Goal: Task Accomplishment & Management: Manage account settings

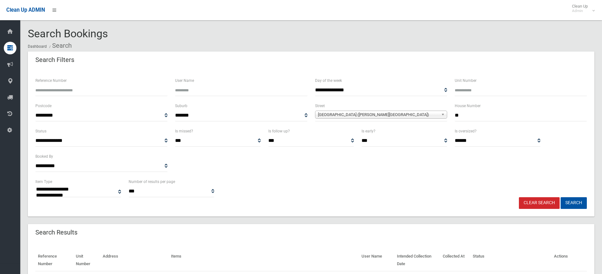
select select
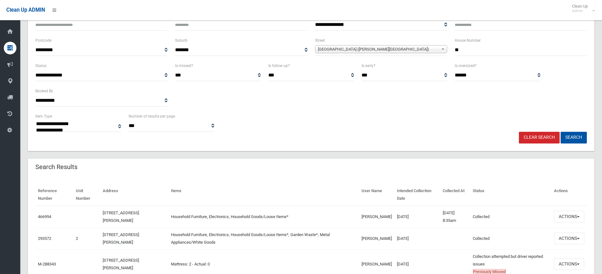
click at [485, 50] on input "**" at bounding box center [521, 50] width 132 height 12
type input "*"
type input "**"
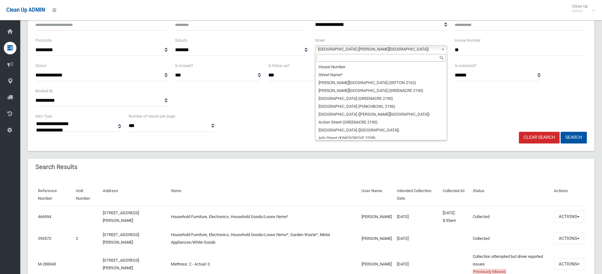
click at [443, 49] on b at bounding box center [444, 49] width 6 height 7
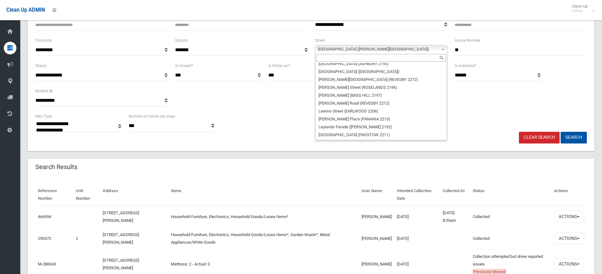
click at [404, 53] on div at bounding box center [382, 58] width 132 height 10
click at [398, 61] on input "text" at bounding box center [381, 58] width 129 height 8
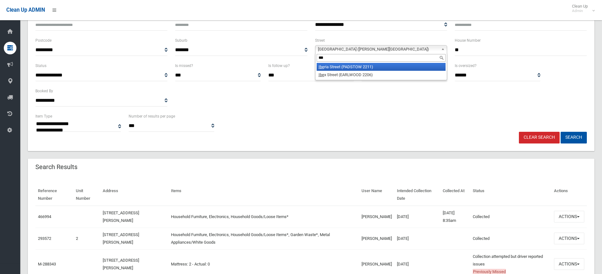
type input "***"
click at [368, 64] on li "Ibe ria Street (PADSTOW 2211)" at bounding box center [381, 67] width 129 height 8
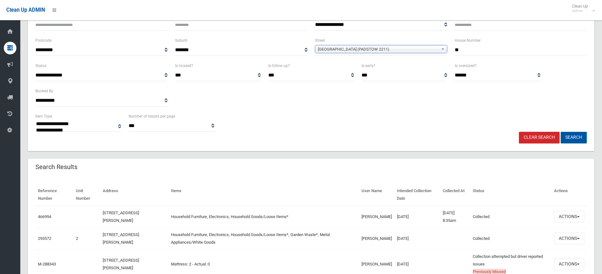
click at [578, 137] on button "Search" at bounding box center [574, 138] width 26 height 12
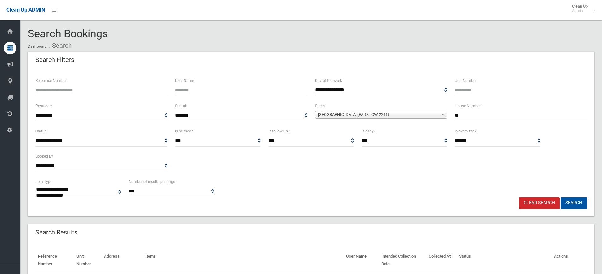
select select
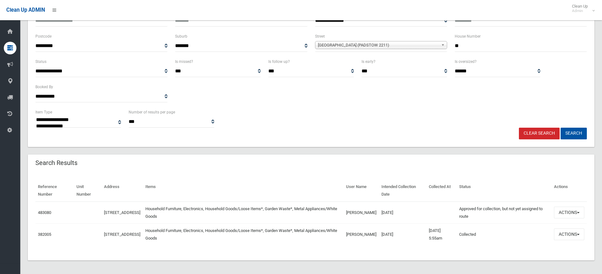
scroll to position [71, 0]
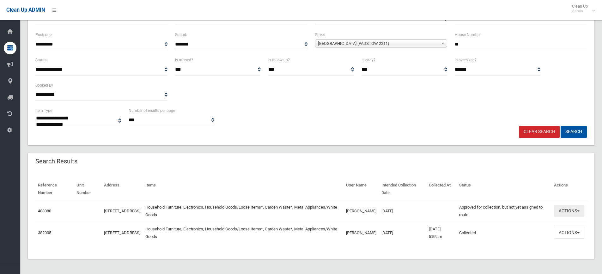
click at [579, 211] on span "button" at bounding box center [578, 211] width 3 height 1
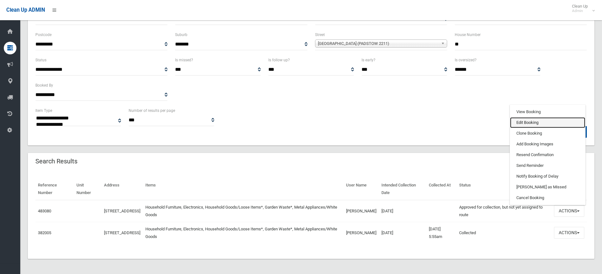
click at [542, 121] on link "Edit Booking" at bounding box center [547, 122] width 75 height 11
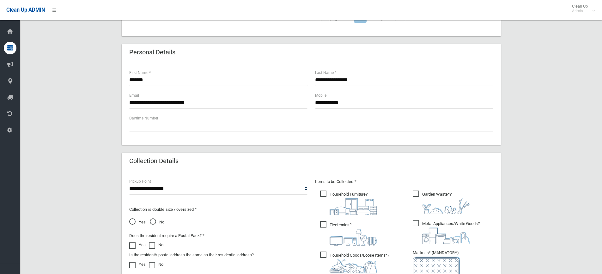
scroll to position [221, 0]
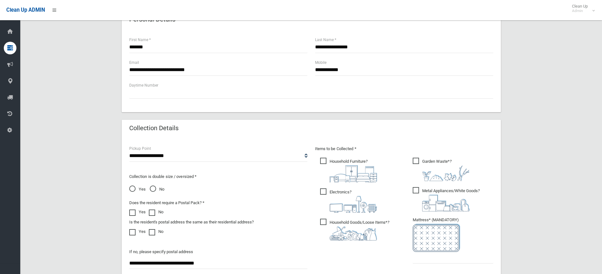
click at [134, 188] on span "Yes" at bounding box center [137, 190] width 16 height 8
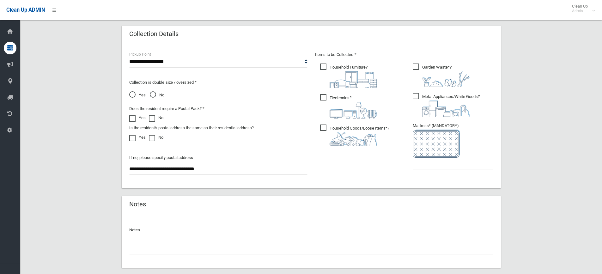
scroll to position [316, 0]
click at [442, 162] on input "text" at bounding box center [453, 163] width 81 height 12
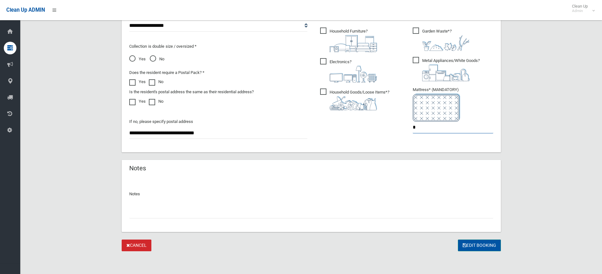
type input "*"
click at [482, 244] on button "Edit Booking" at bounding box center [479, 246] width 43 height 12
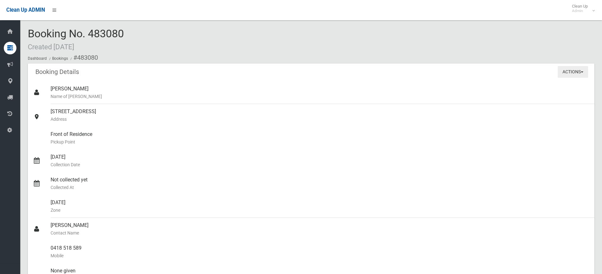
click at [583, 71] on button "Actions" at bounding box center [573, 72] width 30 height 12
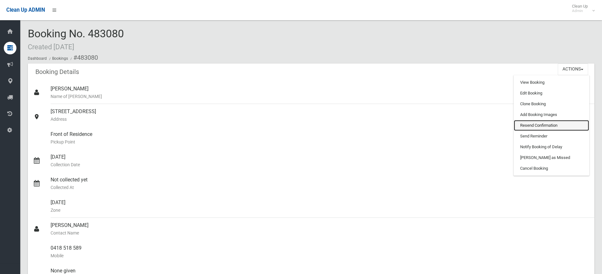
click at [553, 123] on link "Resend Confirmation" at bounding box center [551, 125] width 75 height 11
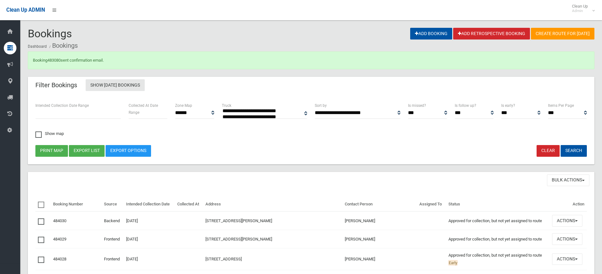
select select
click at [61, 60] on link "483080" at bounding box center [53, 60] width 13 height 5
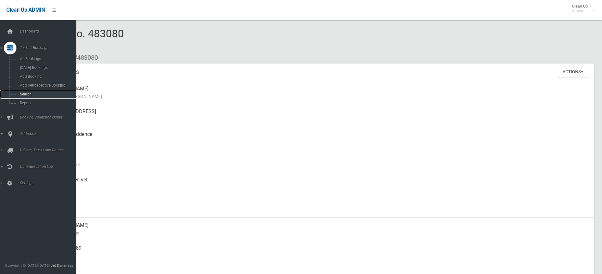
click at [24, 95] on span "Search" at bounding box center [46, 94] width 57 height 4
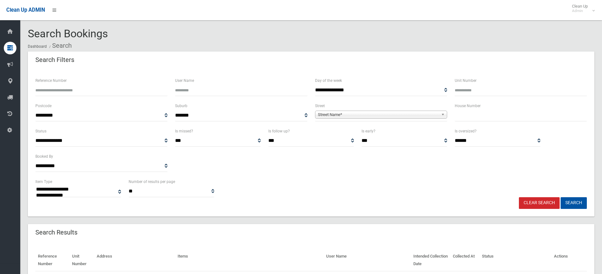
select select
click at [475, 120] on input "text" at bounding box center [521, 116] width 132 height 12
type input "***"
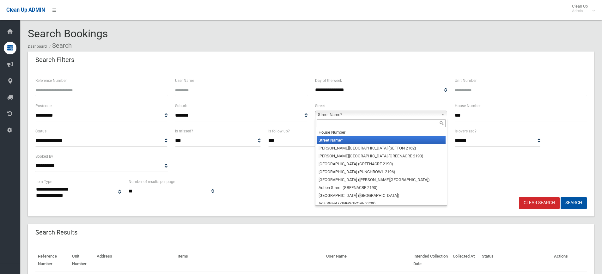
click at [442, 114] on b at bounding box center [444, 114] width 6 height 7
click at [416, 123] on input "text" at bounding box center [381, 124] width 129 height 8
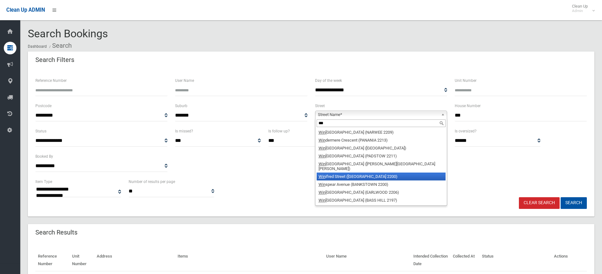
type input "***"
click at [384, 173] on li "Win ifred Street (CONDELL PARK 2200)" at bounding box center [381, 177] width 129 height 8
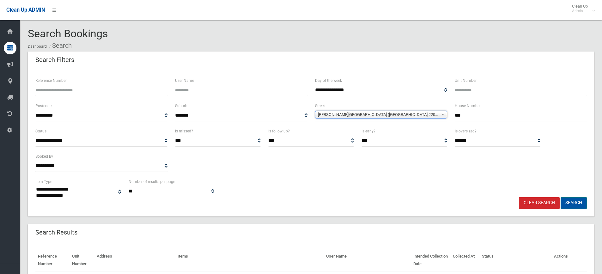
click at [576, 205] on button "Search" at bounding box center [574, 203] width 26 height 12
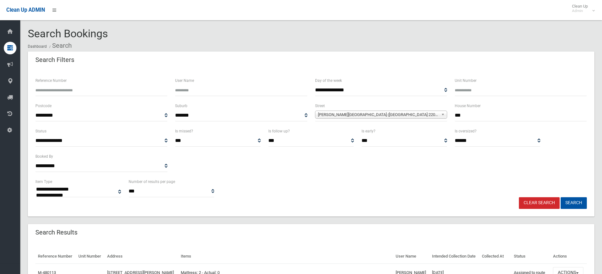
select select
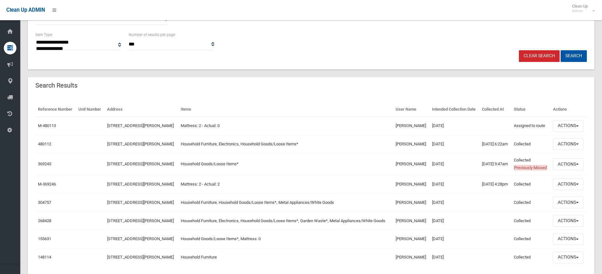
scroll to position [158, 0]
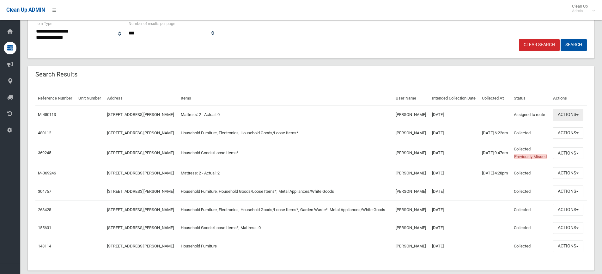
click at [580, 121] on button "Actions" at bounding box center [568, 115] width 30 height 12
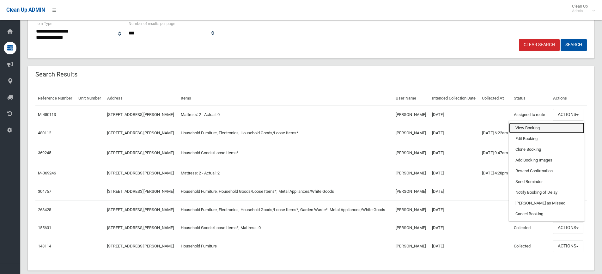
click at [541, 133] on link "View Booking" at bounding box center [546, 128] width 75 height 11
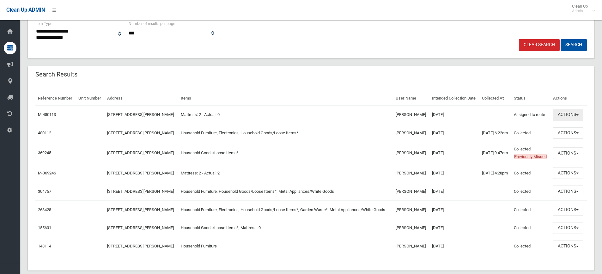
click at [580, 121] on button "Actions" at bounding box center [568, 115] width 30 height 12
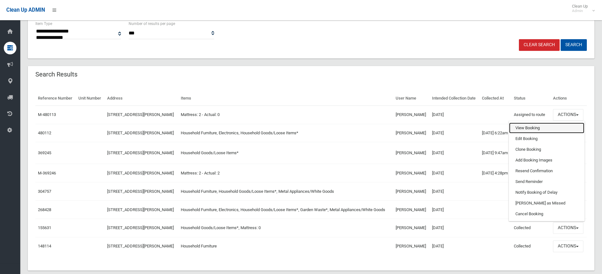
click at [550, 133] on link "View Booking" at bounding box center [546, 128] width 75 height 11
